Goal: Task Accomplishment & Management: Manage account settings

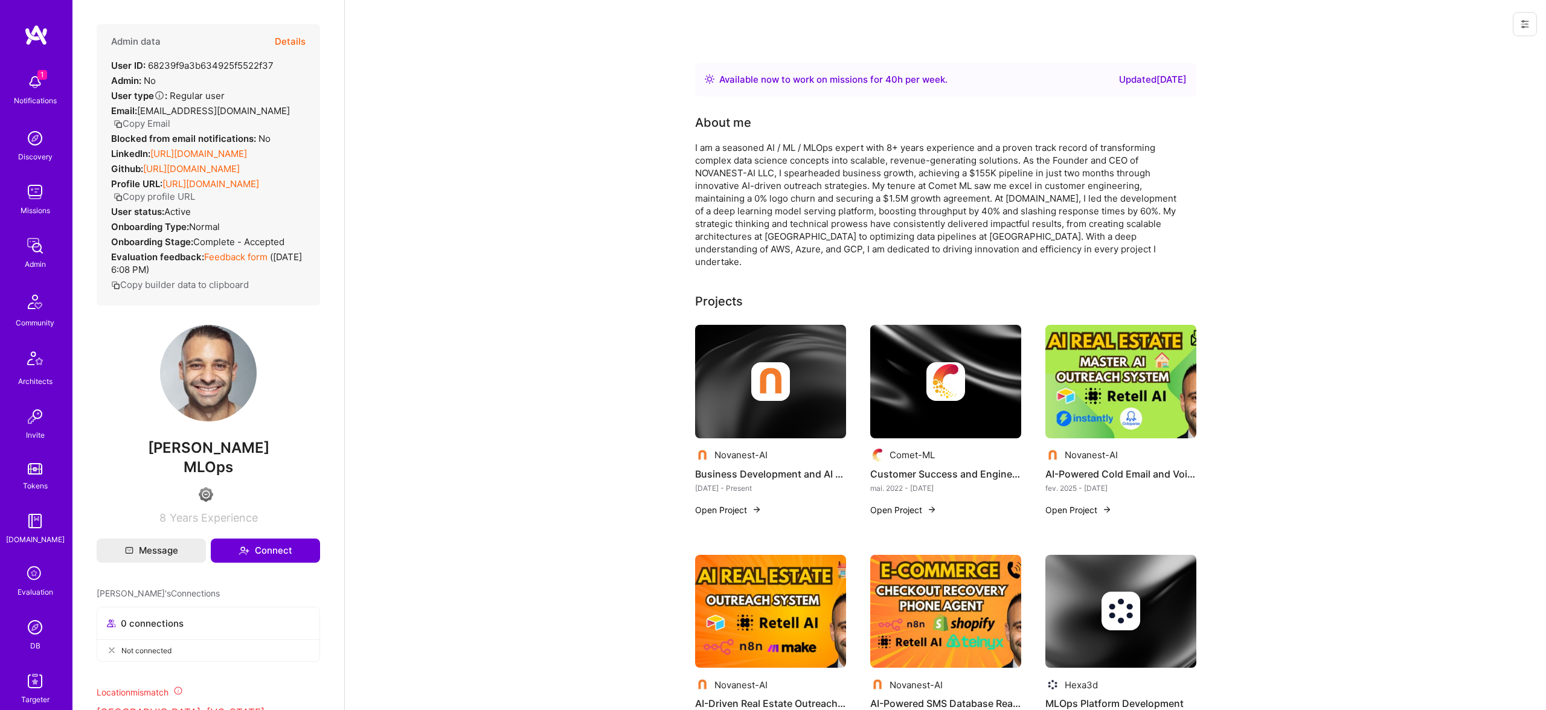
click at [293, 43] on button "Details" at bounding box center [290, 41] width 31 height 35
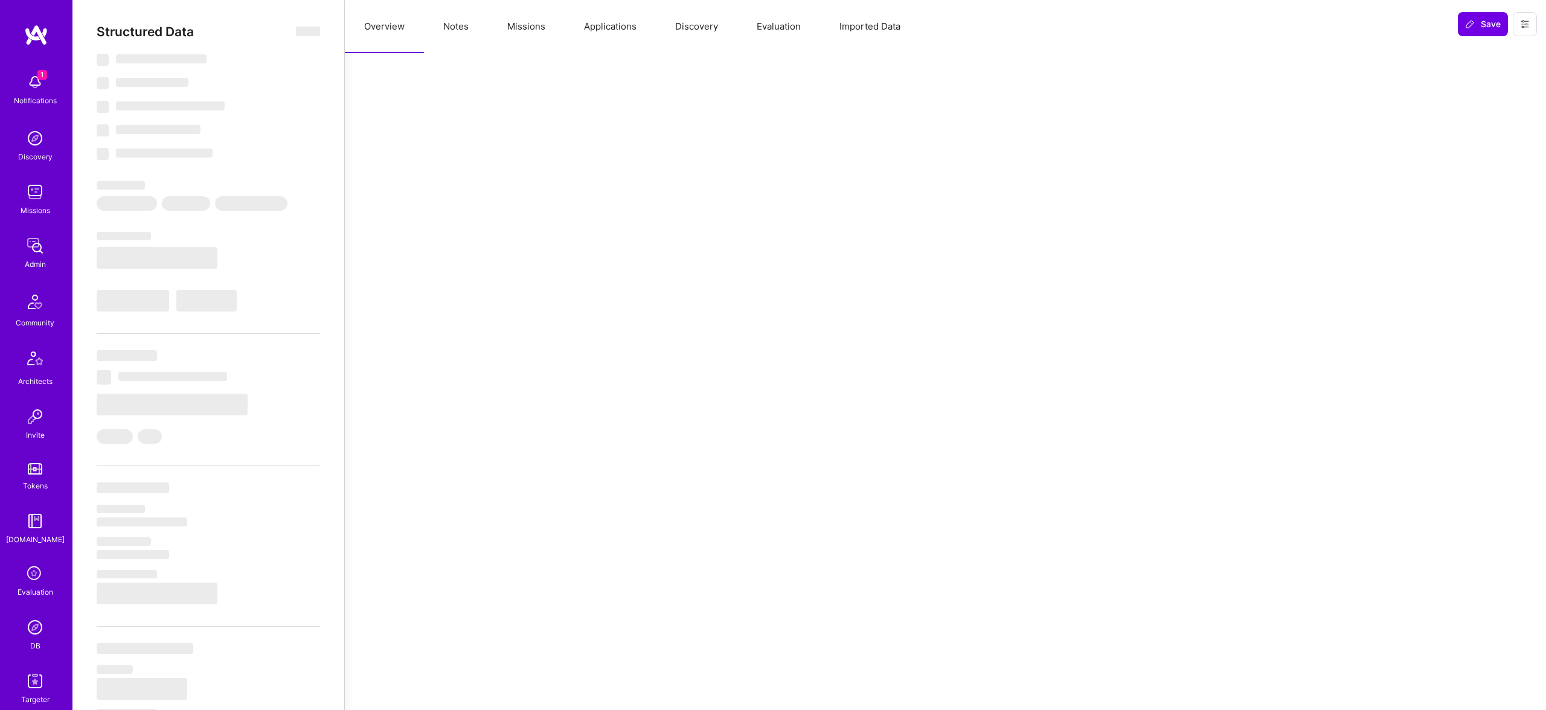
click at [770, 34] on button "Evaluation" at bounding box center [778, 26] width 83 height 53
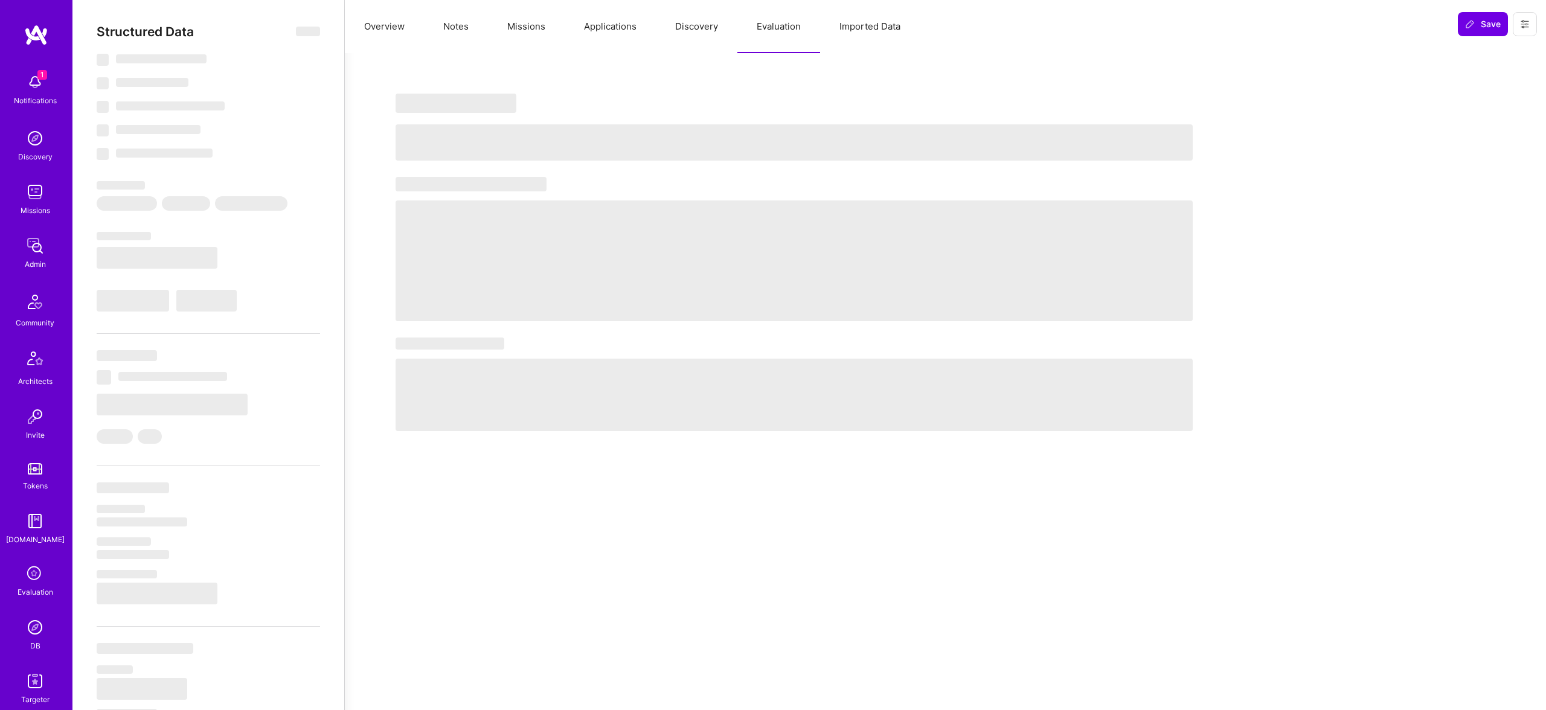
select select "Right Now"
select select "4"
select select "6"
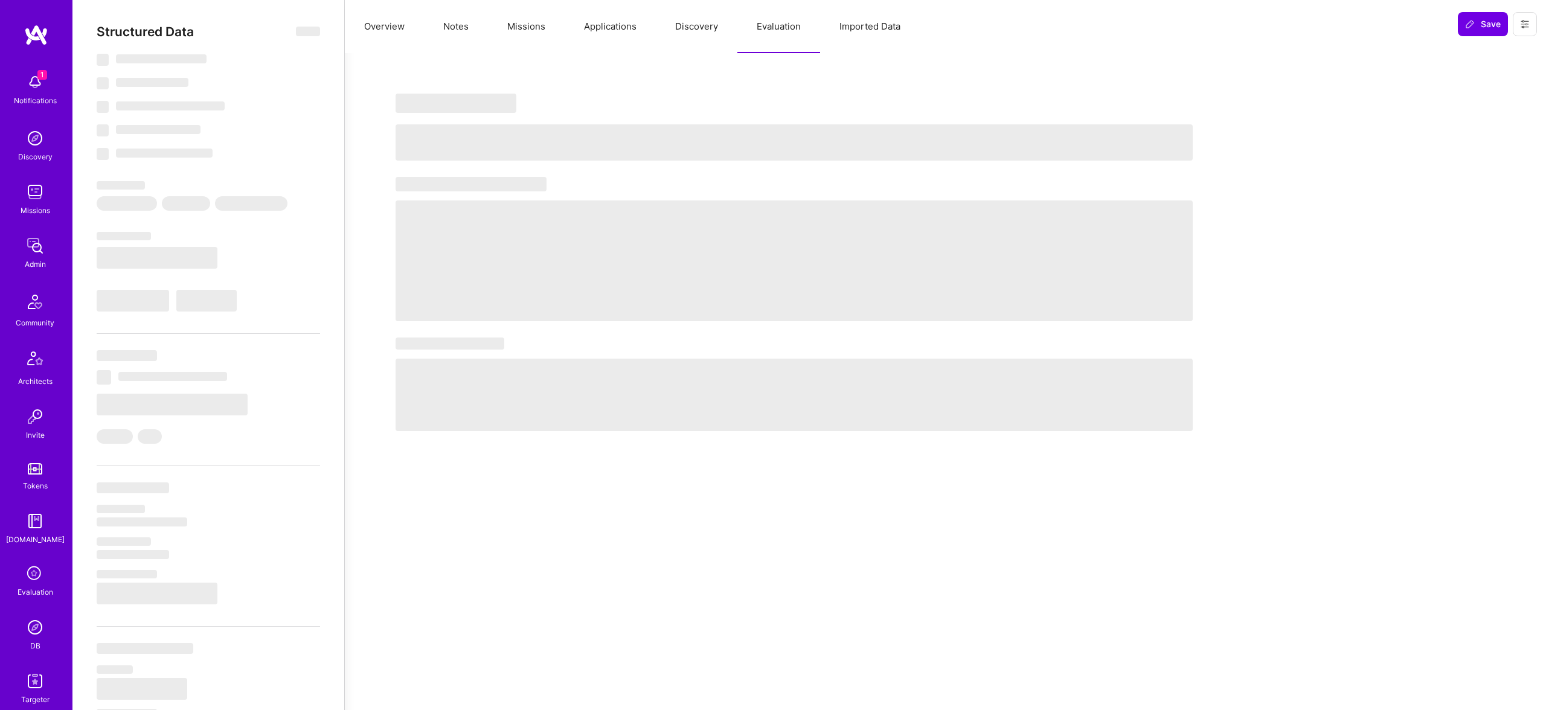
select select "US"
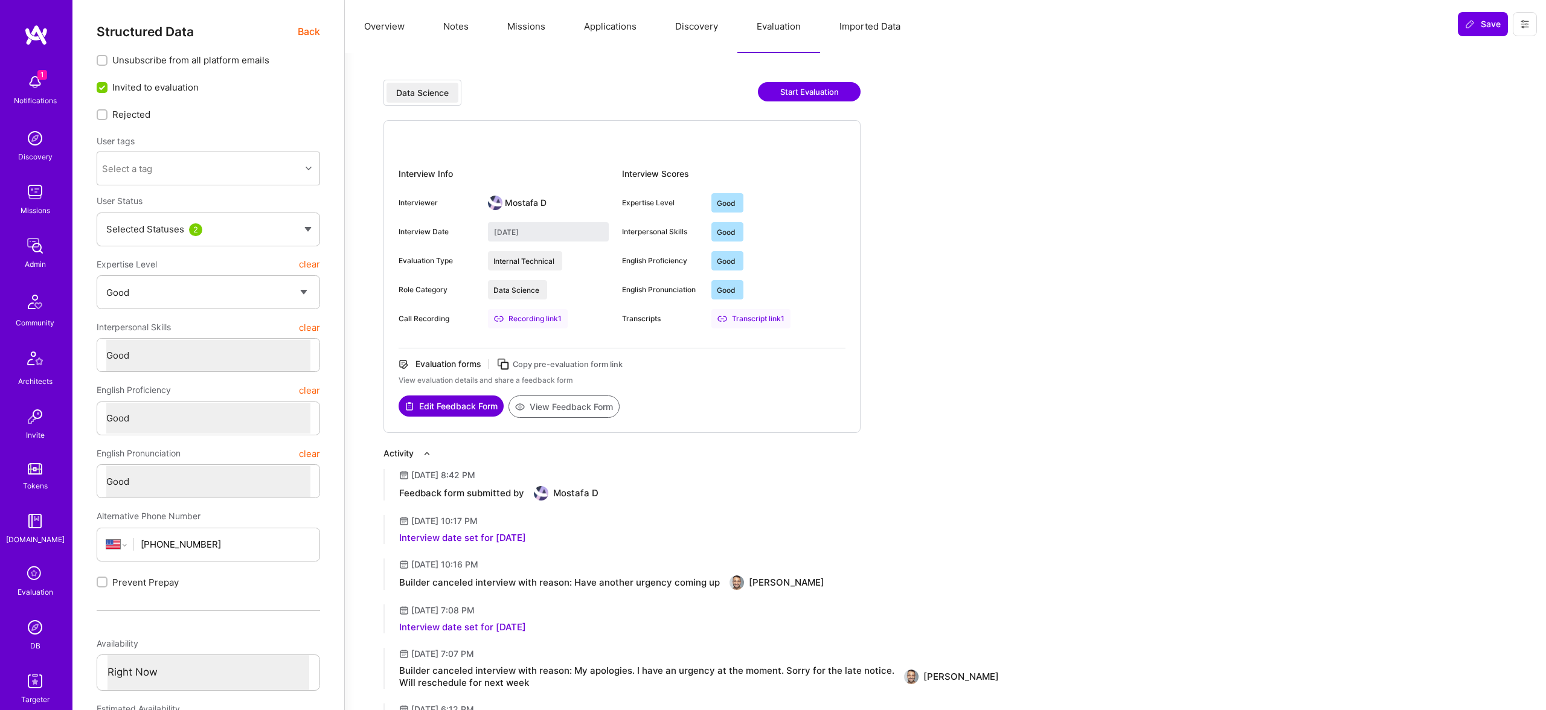
click at [529, 25] on button "Missions" at bounding box center [526, 26] width 77 height 53
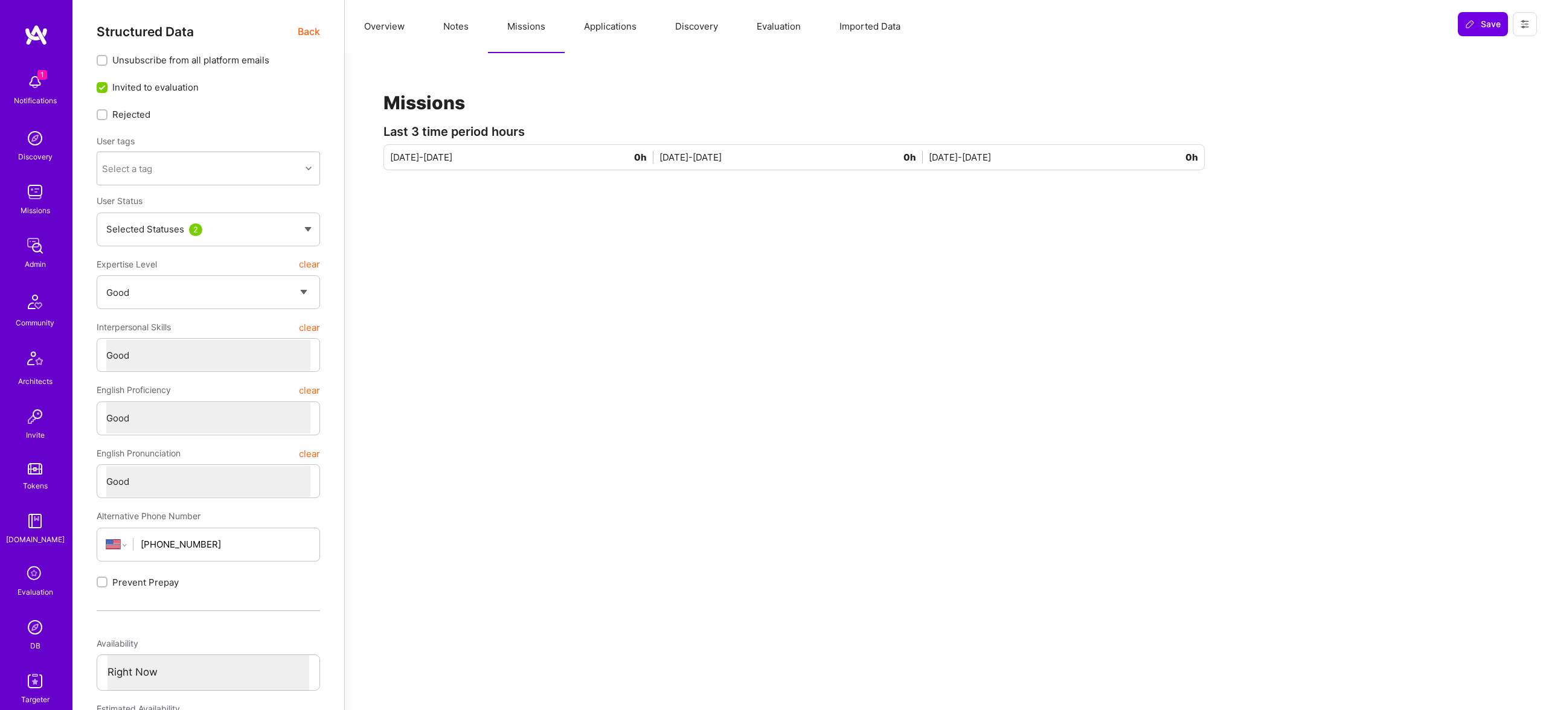
click at [417, 31] on button "Overview" at bounding box center [384, 26] width 79 height 53
click at [448, 21] on button "Notes" at bounding box center [456, 26] width 64 height 53
type textarea "x"
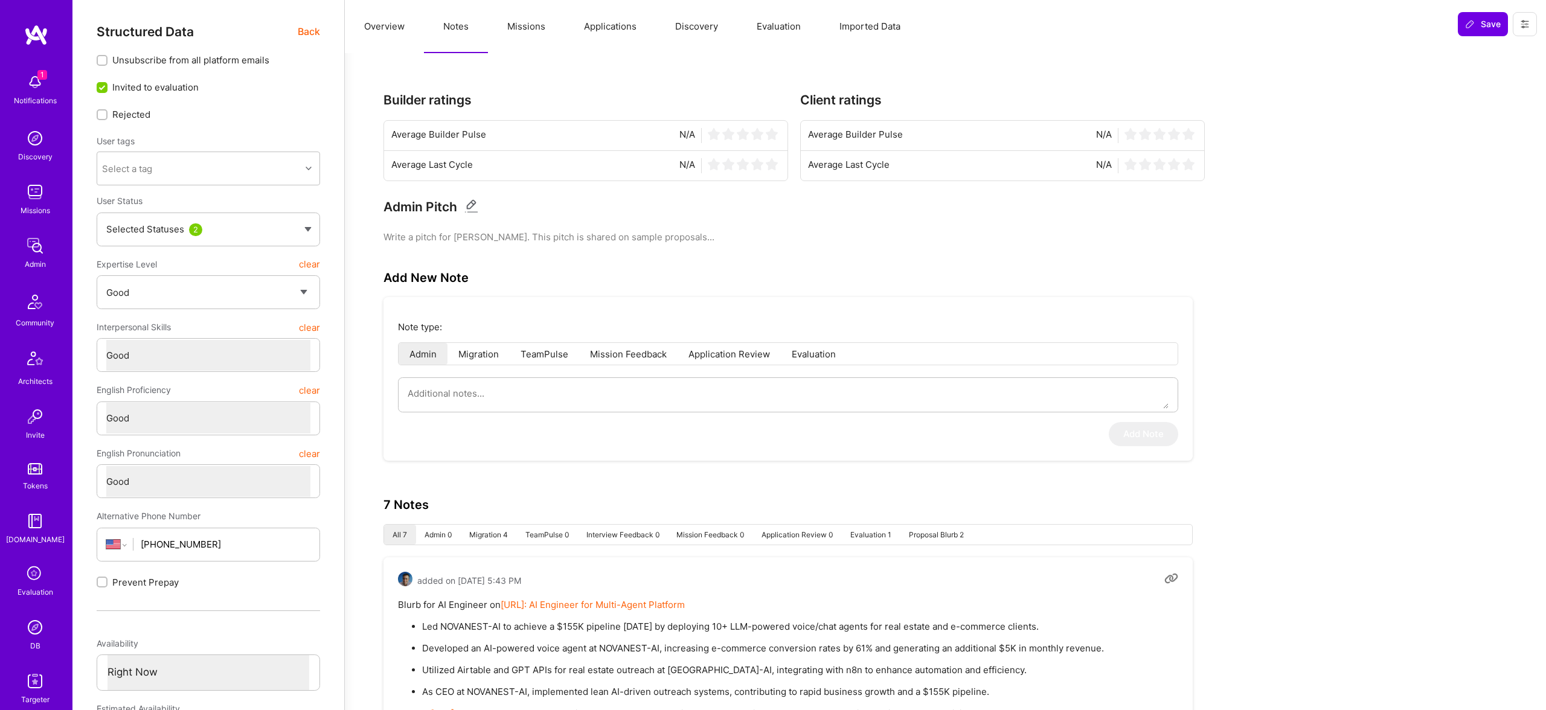
click at [520, 30] on button "Missions" at bounding box center [526, 26] width 77 height 53
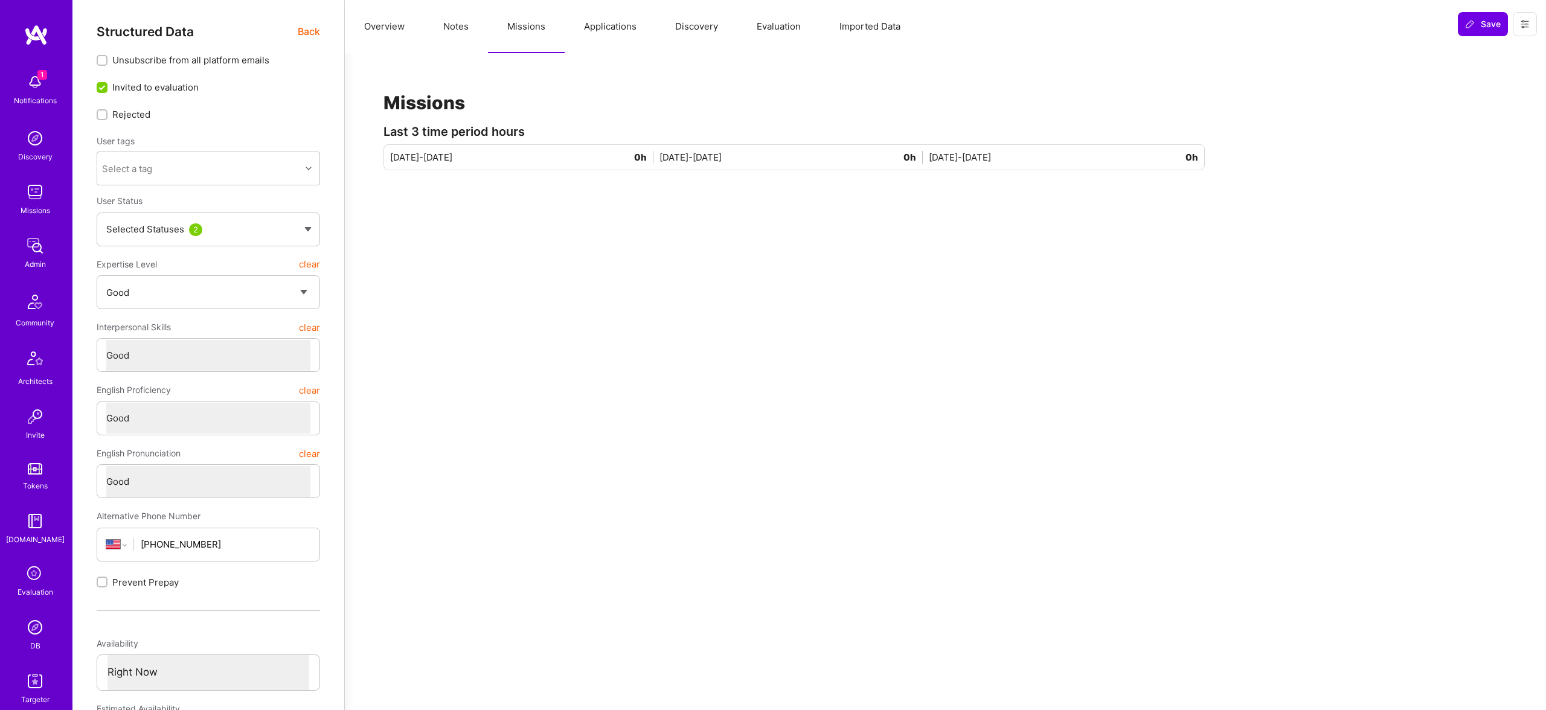
click at [784, 10] on button "Evaluation" at bounding box center [778, 26] width 83 height 53
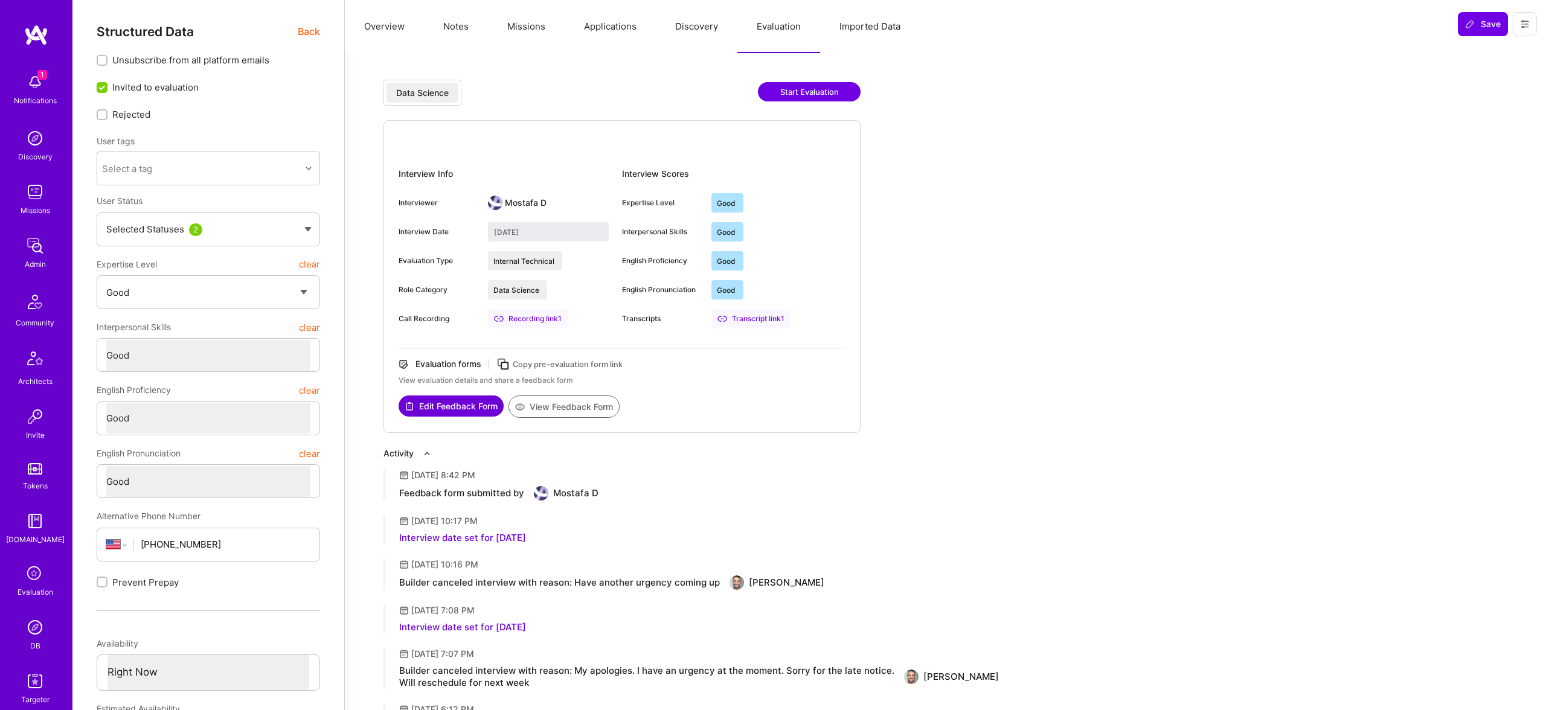
click at [395, 21] on button "Overview" at bounding box center [384, 26] width 79 height 53
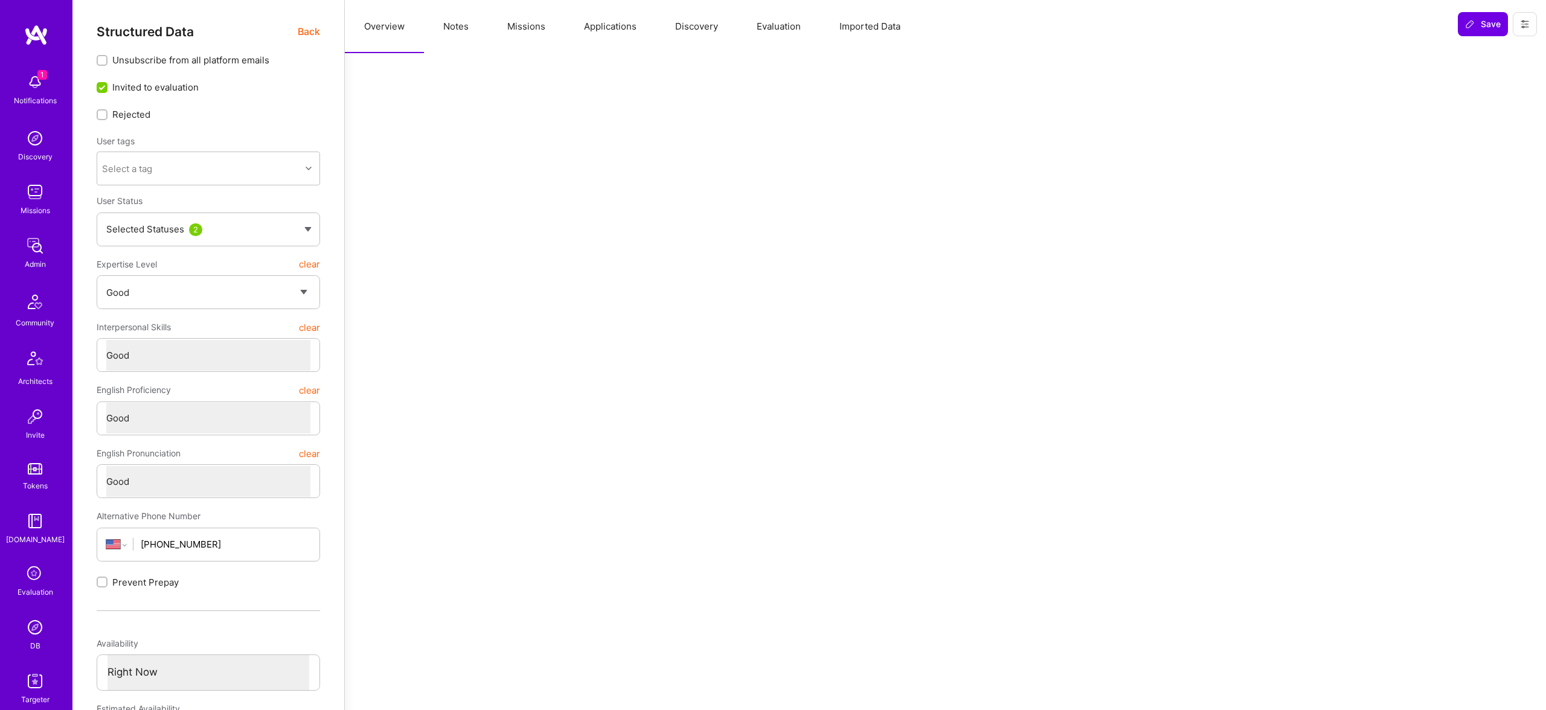
click at [289, 30] on div "Structured Data Back" at bounding box center [208, 31] width 223 height 15
click at [295, 31] on div "Structured Data Back" at bounding box center [208, 31] width 223 height 15
